Goal: Find specific page/section: Find specific page/section

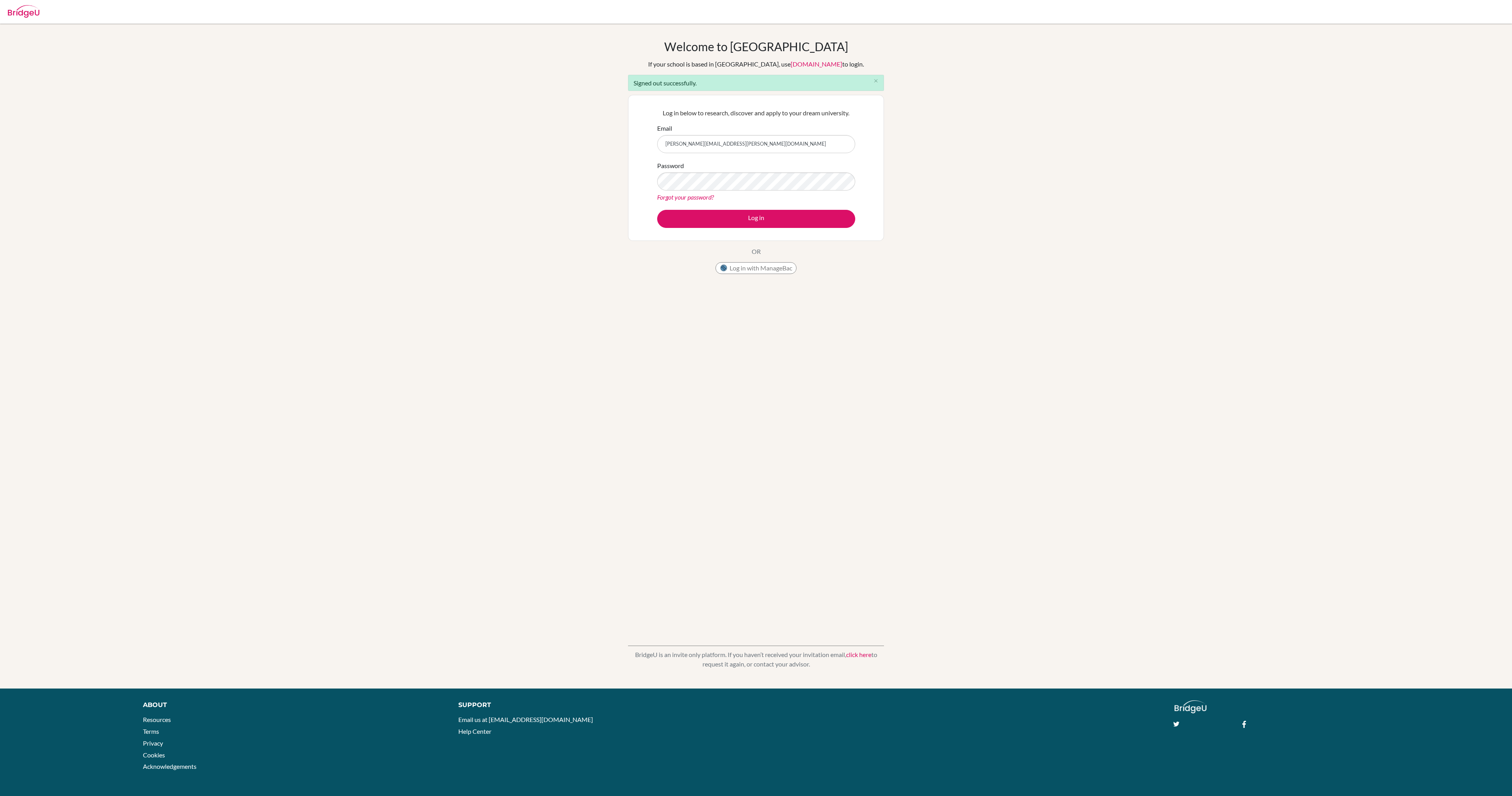
type input "[PERSON_NAME][EMAIL_ADDRESS][PERSON_NAME][DOMAIN_NAME]"
drag, startPoint x: 811, startPoint y: 229, endPoint x: 807, endPoint y: 225, distance: 5.7
click at [810, 228] on div "Log in below to research, discover and apply to your dream university. Email [P…" at bounding box center [756, 168] width 208 height 130
click at [795, 218] on button "Log in" at bounding box center [756, 219] width 198 height 18
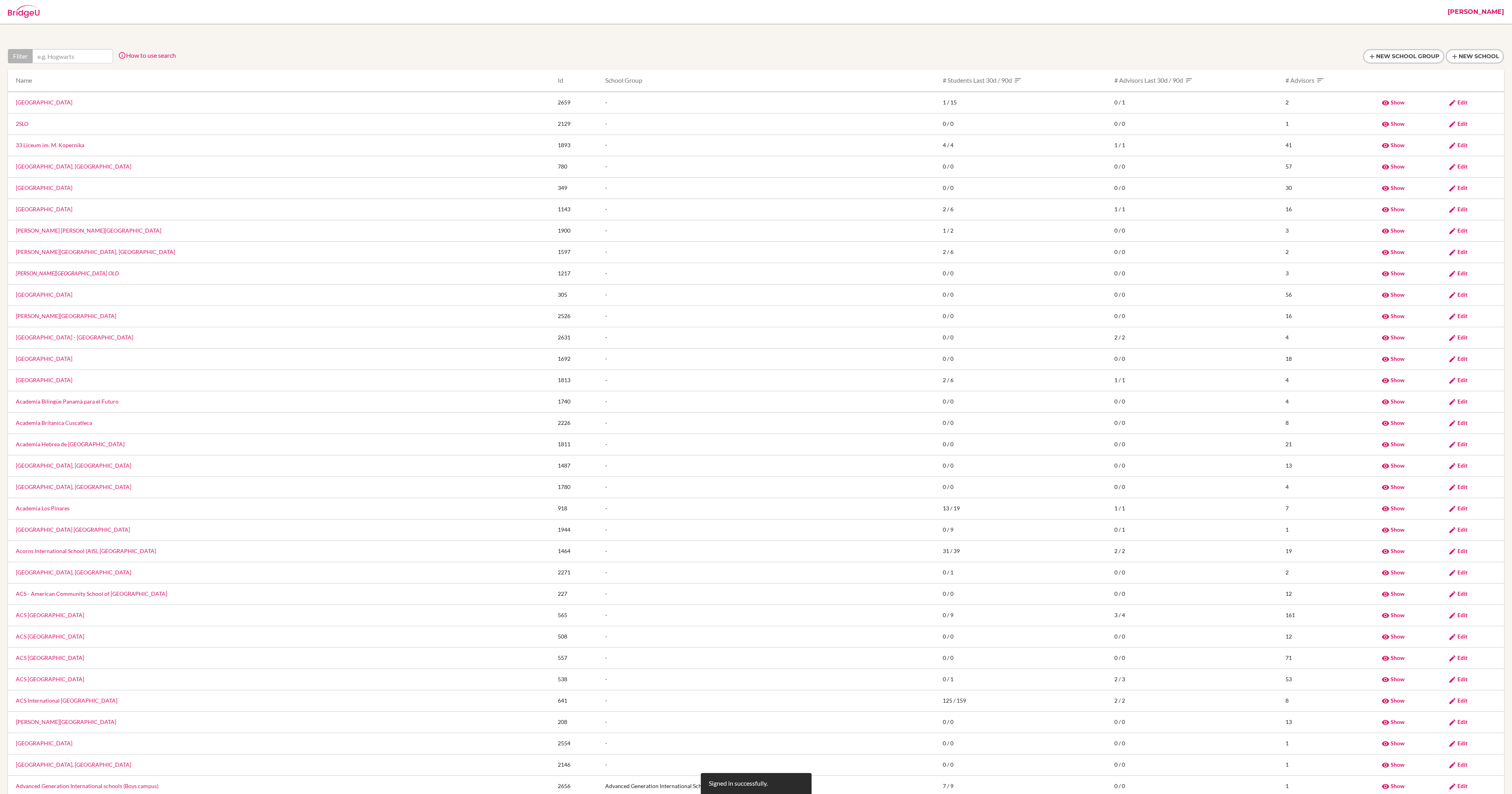
click at [405, 60] on div at bounding box center [756, 56] width 1496 height 15
click at [469, 50] on div at bounding box center [756, 56] width 1496 height 15
click at [463, 56] on div at bounding box center [756, 56] width 1496 height 15
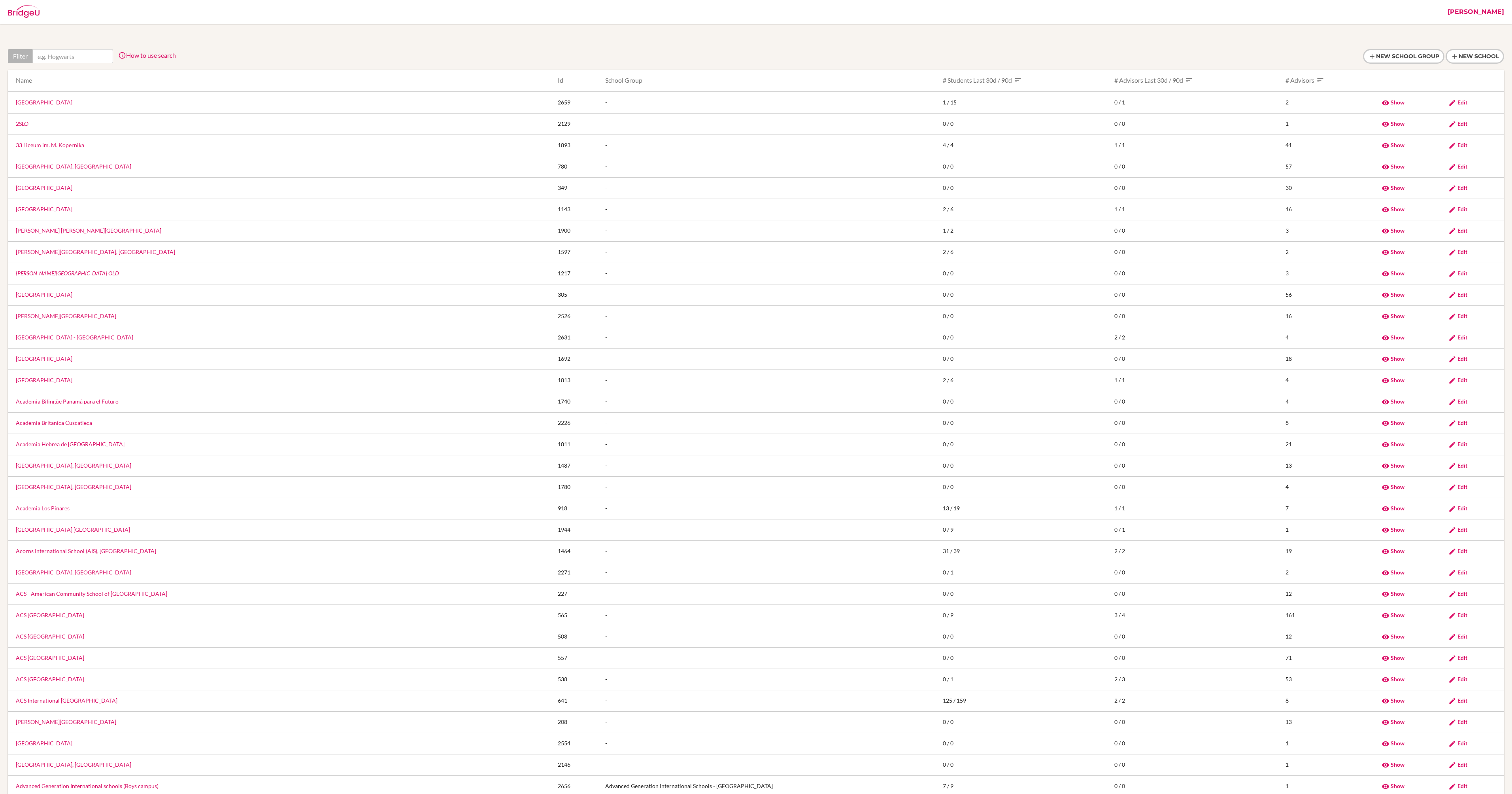
click at [463, 56] on div at bounding box center [756, 56] width 1496 height 15
click at [584, 55] on div at bounding box center [756, 56] width 1496 height 15
click at [612, 56] on div at bounding box center [756, 56] width 1496 height 15
click at [685, 49] on div at bounding box center [756, 56] width 1496 height 15
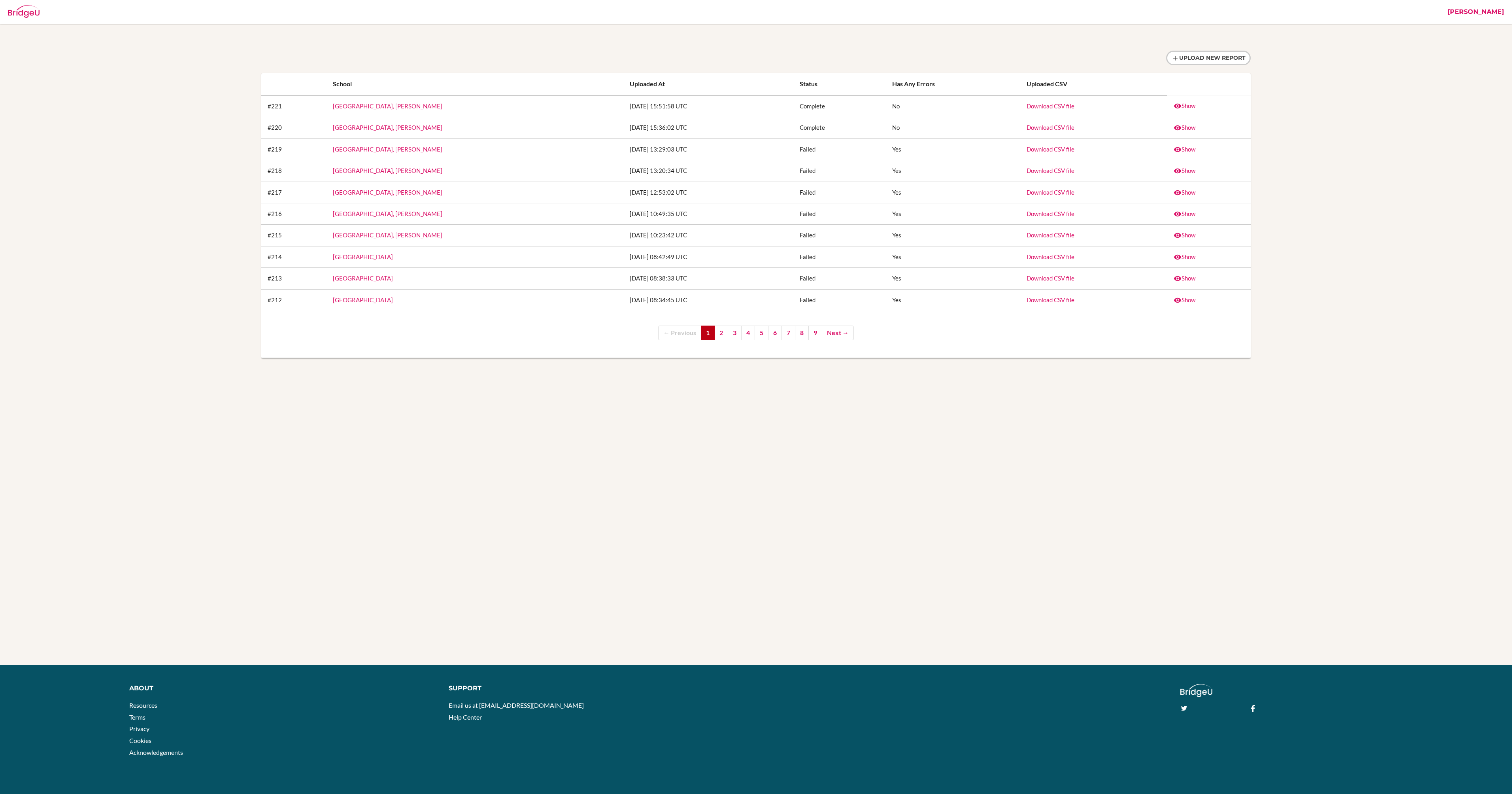
click at [428, 149] on link "Dubai International Academy, Al Barsha" at bounding box center [387, 148] width 110 height 7
click at [1187, 150] on link "Show" at bounding box center [1184, 148] width 22 height 7
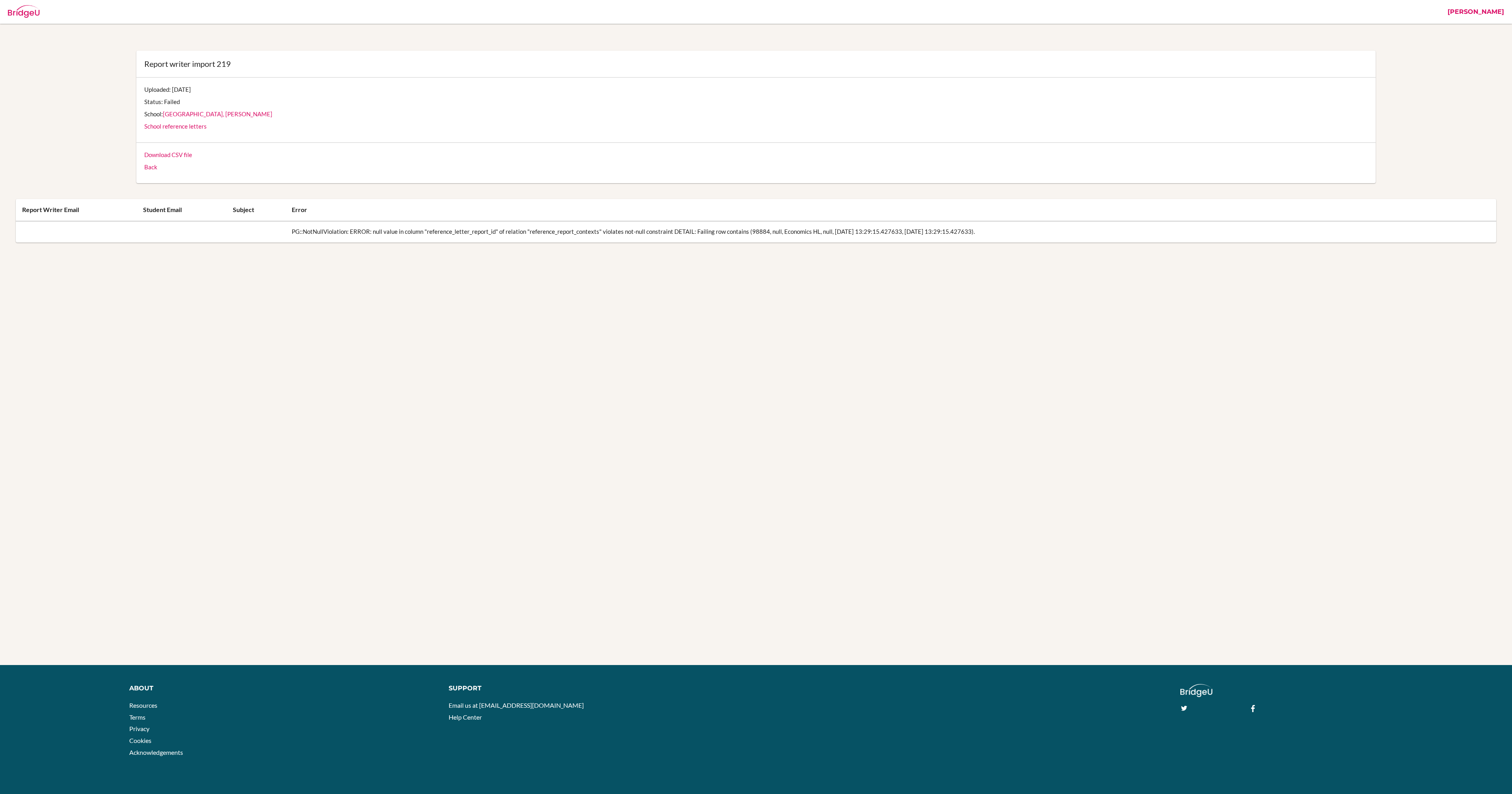
click at [1072, 303] on div "Report writer import 219 Uploaded: 09 September 2025 Status: Failed School: Dub…" at bounding box center [756, 155] width 1512 height 309
click at [925, 310] on div "Report writer import 219 Uploaded: 09 September 2025 Status: Failed School: Dub…" at bounding box center [756, 332] width 1512 height 665
click at [747, 307] on div "Report writer import 219 Uploaded: 09 September 2025 Status: Failed School: Dub…" at bounding box center [756, 155] width 1512 height 309
